Goal: Task Accomplishment & Management: Manage account settings

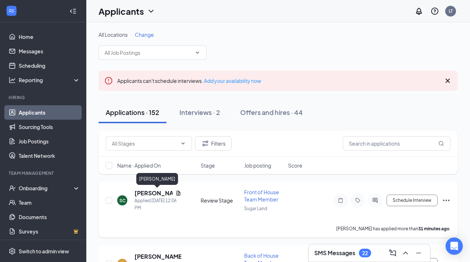
click at [147, 194] on h5 "[PERSON_NAME]" at bounding box center [154, 193] width 38 height 8
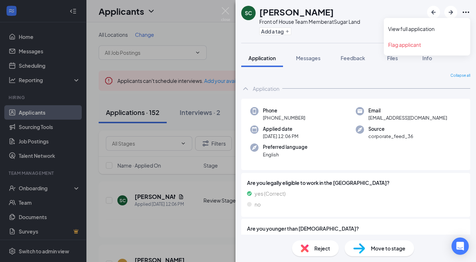
click at [464, 13] on icon "Ellipses" at bounding box center [465, 12] width 9 height 9
click at [442, 25] on link "View full application" at bounding box center [427, 28] width 78 height 7
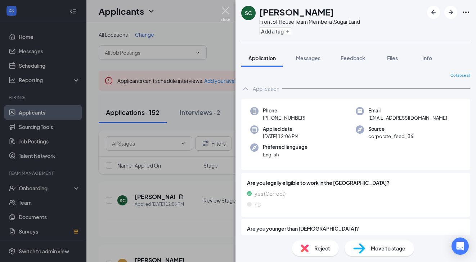
click at [226, 12] on img at bounding box center [225, 14] width 9 height 14
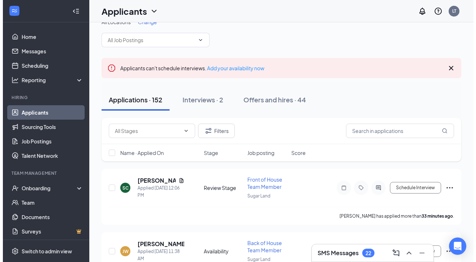
scroll to position [120, 0]
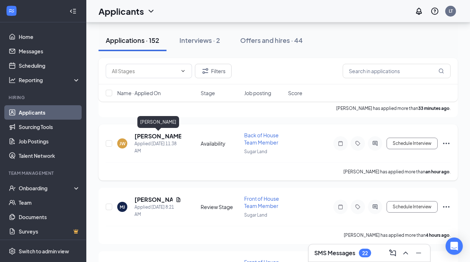
click at [146, 136] on h5 "Jonathan Wilborn" at bounding box center [158, 136] width 47 height 8
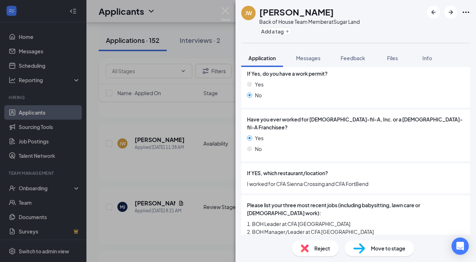
scroll to position [221, 0]
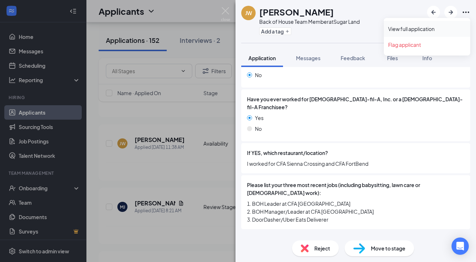
click at [413, 28] on link "View full application" at bounding box center [427, 28] width 78 height 7
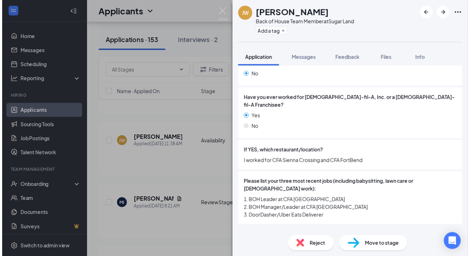
scroll to position [218, 0]
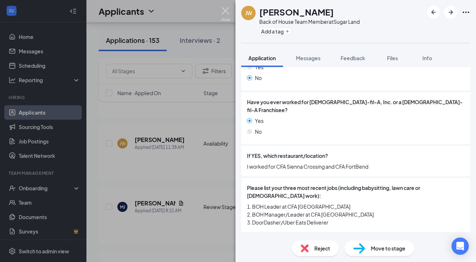
click at [229, 14] on img at bounding box center [225, 14] width 9 height 14
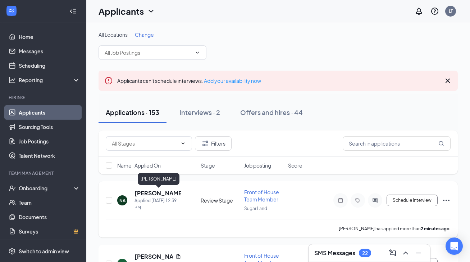
click at [165, 194] on h5 "Natalie Aguilera" at bounding box center [158, 193] width 47 height 8
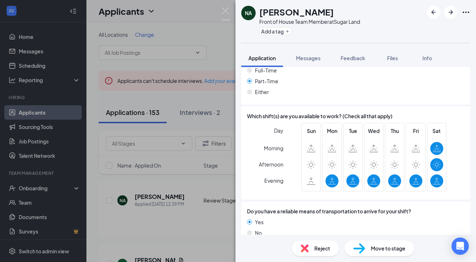
scroll to position [434, 0]
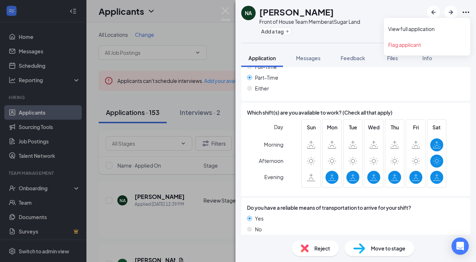
click at [466, 11] on icon "Ellipses" at bounding box center [465, 12] width 9 height 9
click at [431, 29] on link "View full application" at bounding box center [427, 28] width 78 height 7
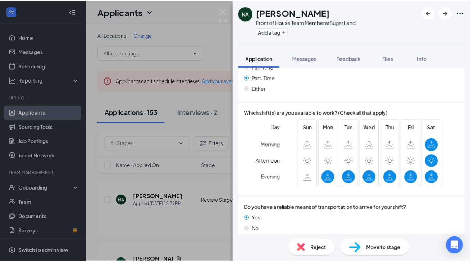
scroll to position [431, 0]
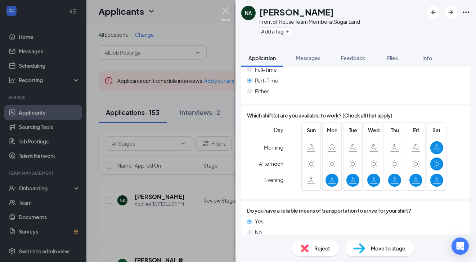
click at [226, 7] on img at bounding box center [225, 14] width 9 height 14
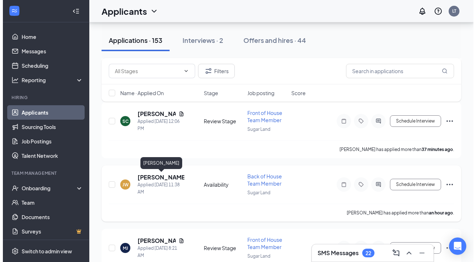
scroll to position [186, 0]
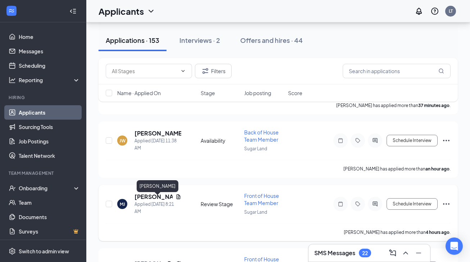
click at [142, 199] on h5 "Morgan Jones" at bounding box center [154, 197] width 38 height 8
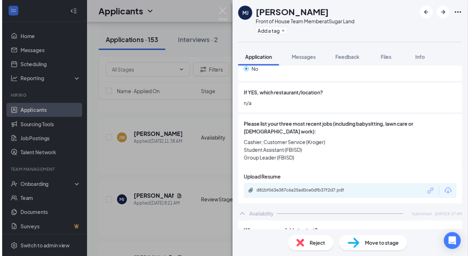
scroll to position [338, 0]
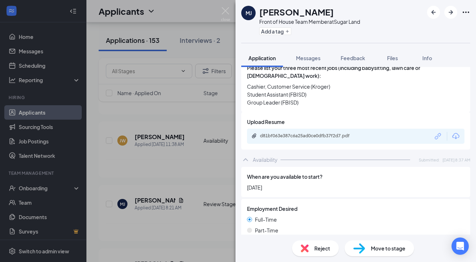
click at [309, 133] on div "d81bf063e387c6a25ad0ce0dfb37f2d7.pdf" at bounding box center [309, 136] width 117 height 7
click at [229, 6] on div "MJ Morgan Jones Front of House Team Member at Sugar Land Add a tag Application …" at bounding box center [238, 131] width 476 height 262
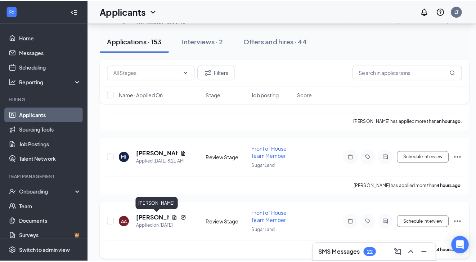
scroll to position [280, 0]
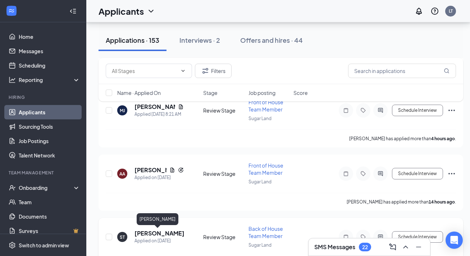
click at [155, 231] on h5 "Seth Trainum" at bounding box center [159, 234] width 49 height 8
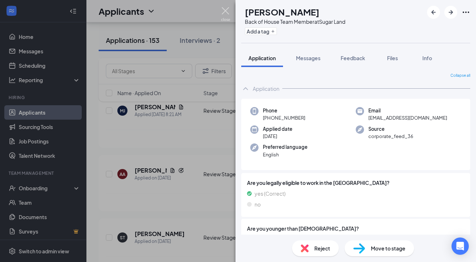
click at [227, 13] on img at bounding box center [225, 14] width 9 height 14
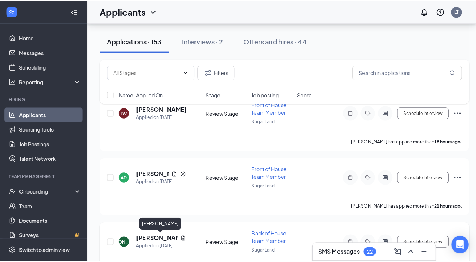
scroll to position [509, 0]
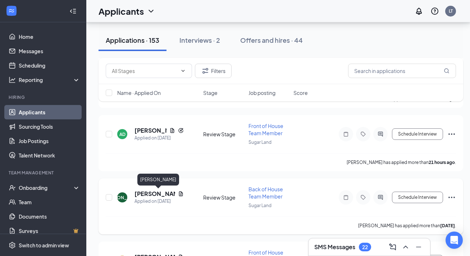
click at [145, 194] on h5 "Juston O'Reilly" at bounding box center [155, 194] width 41 height 8
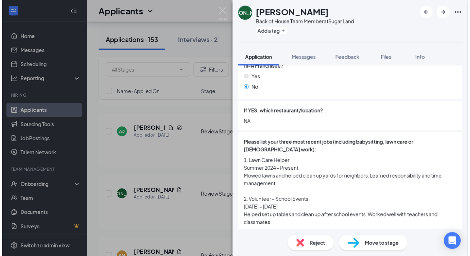
scroll to position [331, 0]
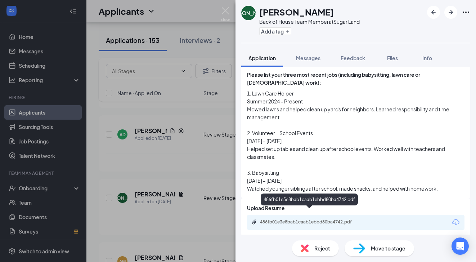
click at [314, 219] on div "486fb01e3e8bab1caab1ebbd80ba4742.pdf" at bounding box center [310, 222] width 101 height 6
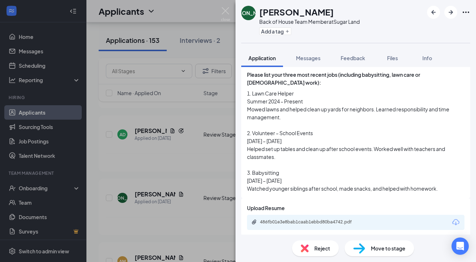
click at [192, 169] on div "JO Juston O'Reilly Back of House Team Member at Sugar Land Add a tag Applicatio…" at bounding box center [238, 131] width 476 height 262
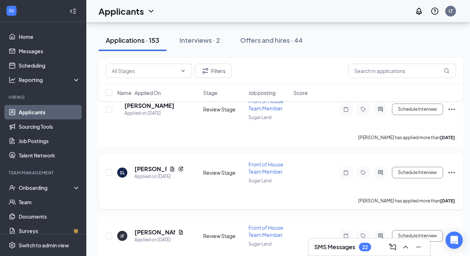
scroll to position [945, 0]
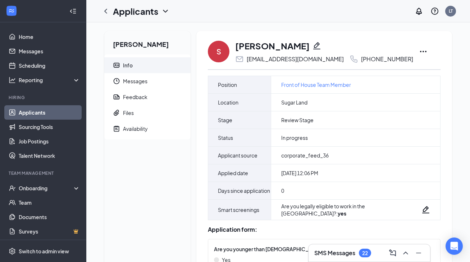
click at [419, 53] on icon "Ellipses" at bounding box center [423, 51] width 9 height 9
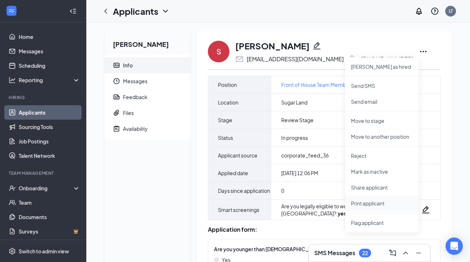
click at [379, 200] on p "Print applicant" at bounding box center [382, 202] width 62 height 7
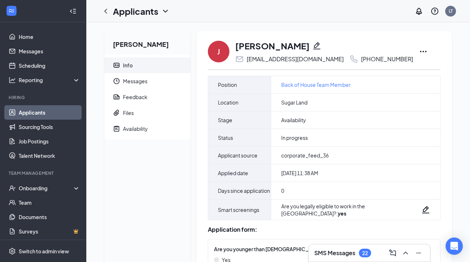
click at [419, 52] on icon "Ellipses" at bounding box center [423, 51] width 9 height 9
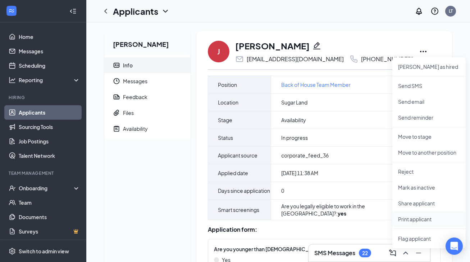
click at [429, 223] on li "Print applicant" at bounding box center [429, 219] width 73 height 16
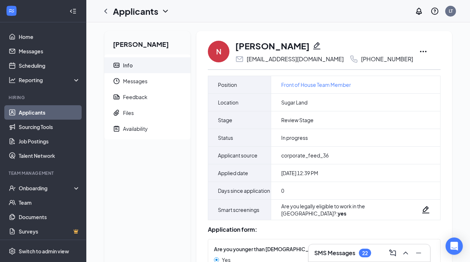
click at [419, 50] on icon "Ellipses" at bounding box center [423, 51] width 9 height 9
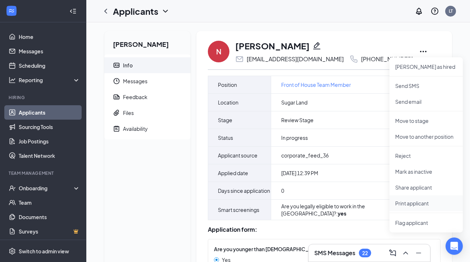
click at [424, 205] on p "Print applicant" at bounding box center [426, 202] width 62 height 7
